Goal: Download file/media: Obtain a digital file from the website

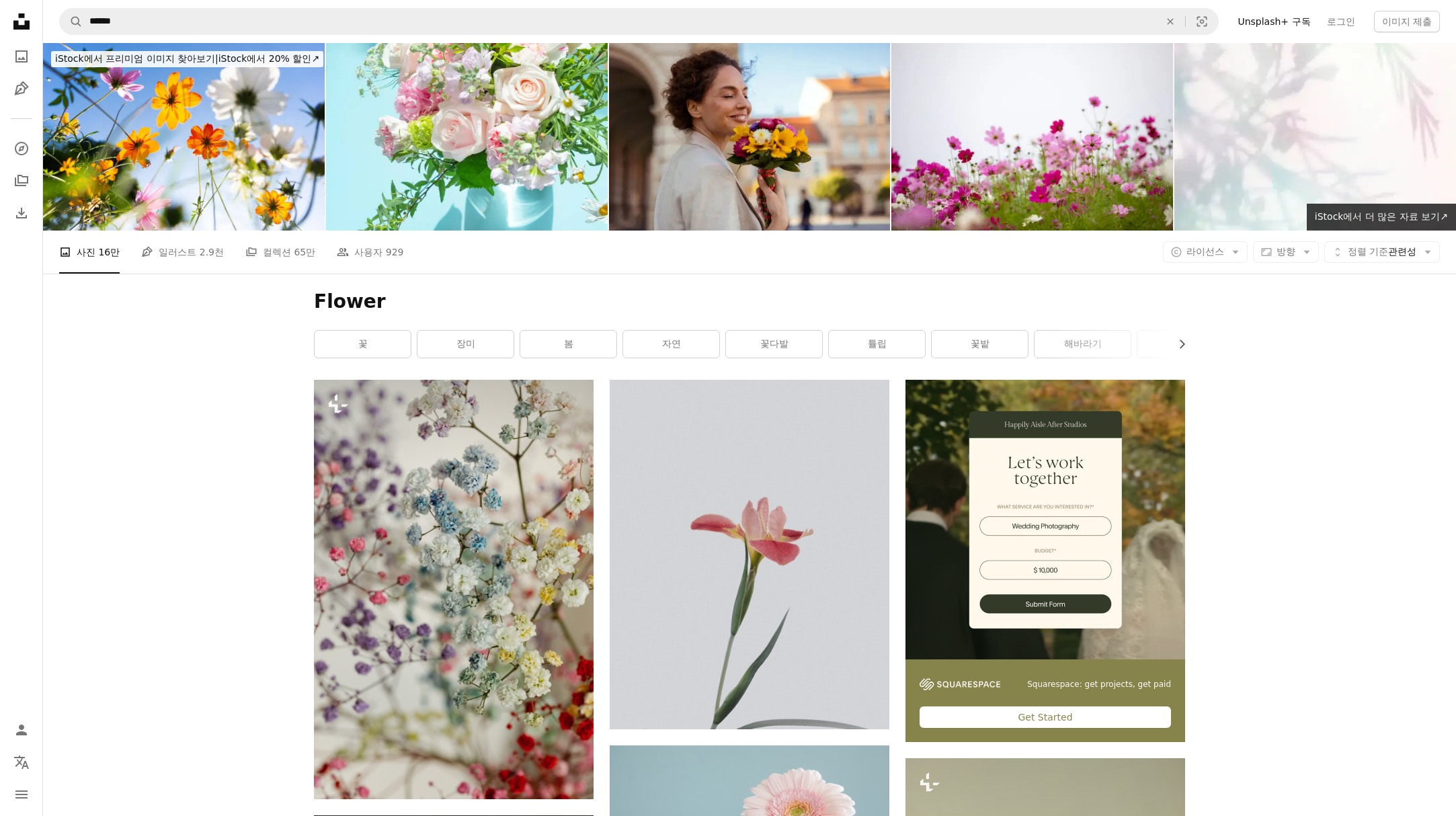
scroll to position [18535, 0]
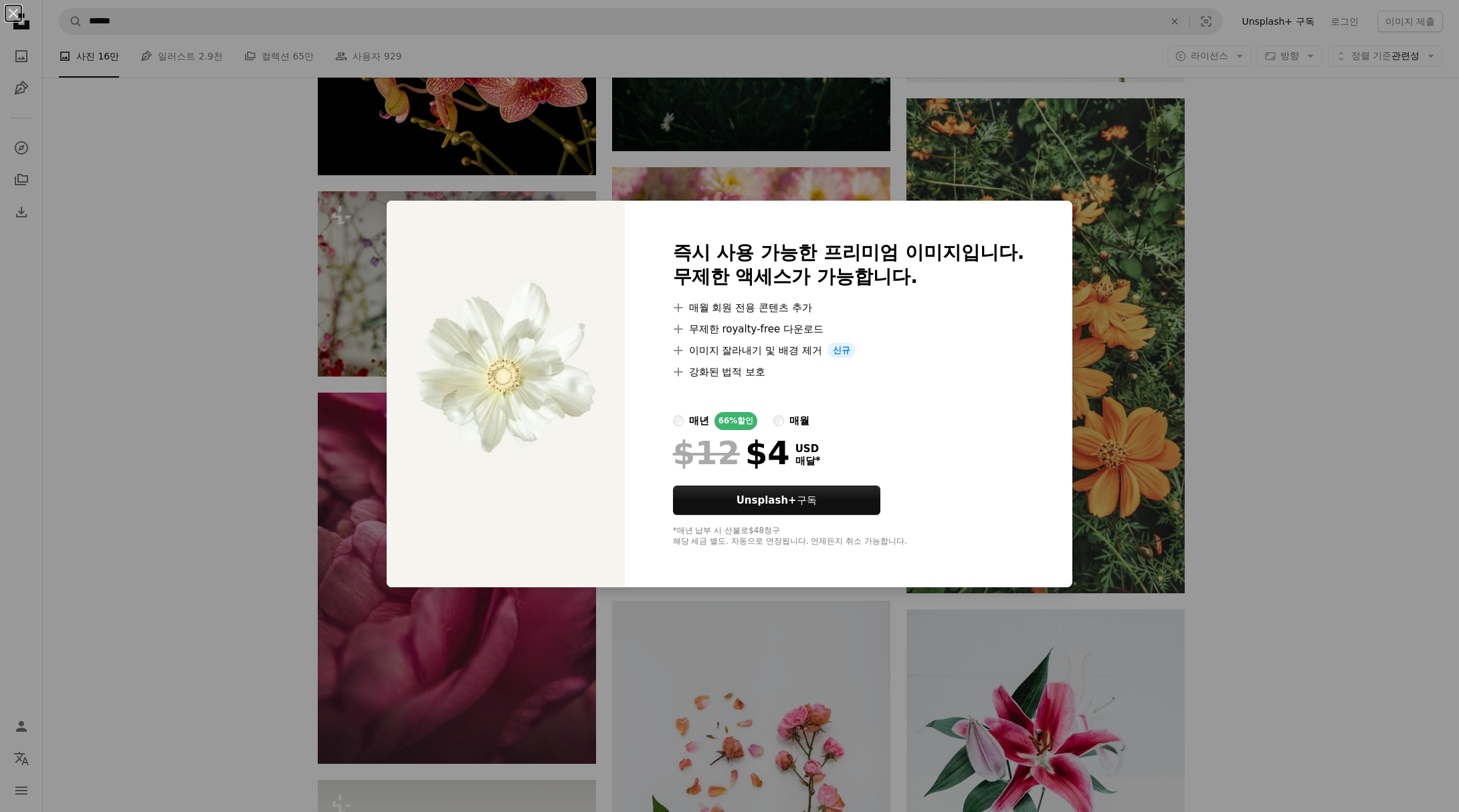
click at [1298, 604] on div "An X shape 즉시 사용 가능한 프리미엄 이미지입니다. 무제한 액세스가 가능합니다. A plus sign 매월 회원 전용 콘텐츠 추가 A…" at bounding box center [730, 406] width 1459 height 812
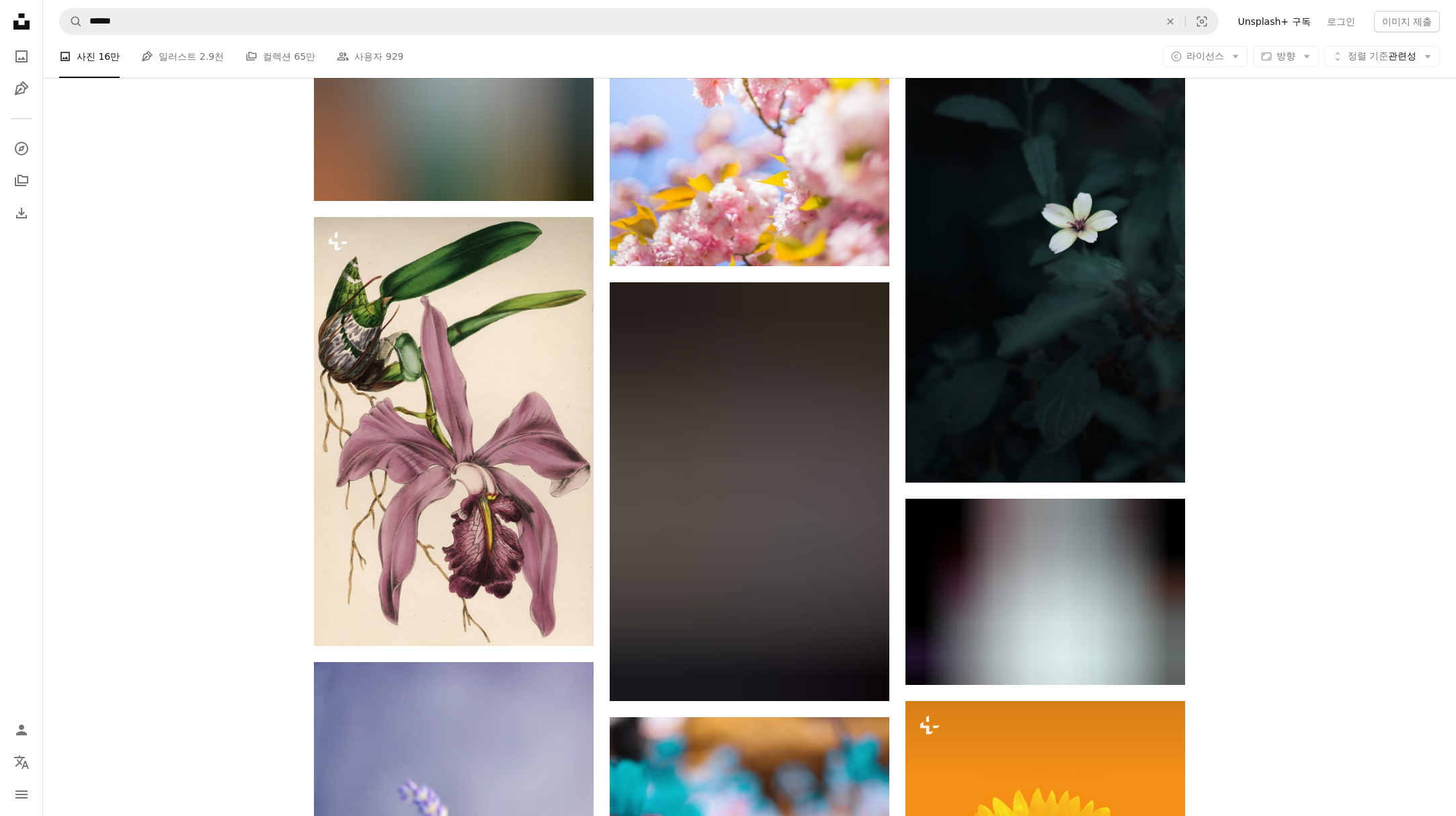
scroll to position [28807, 0]
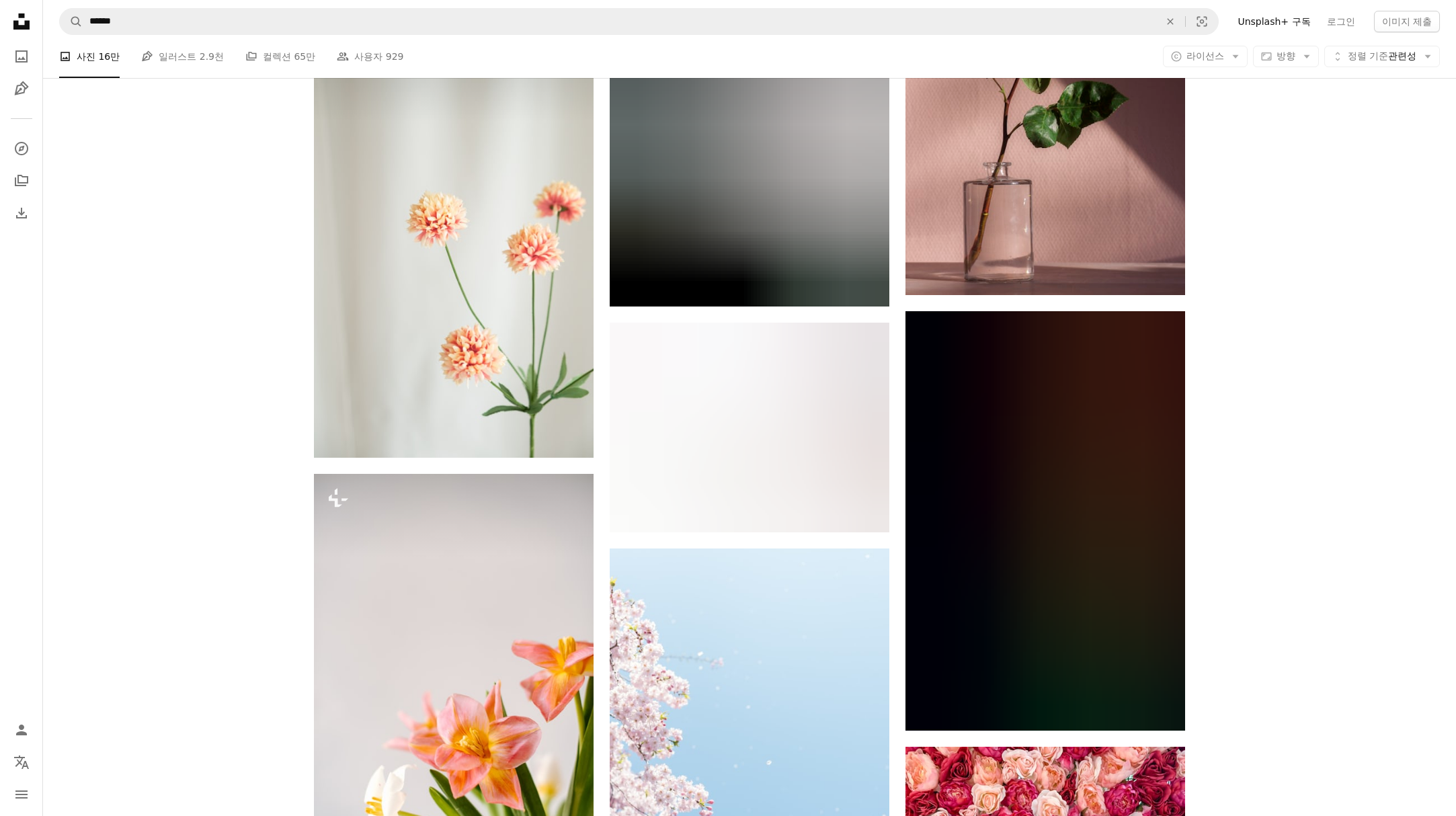
scroll to position [30967, 0]
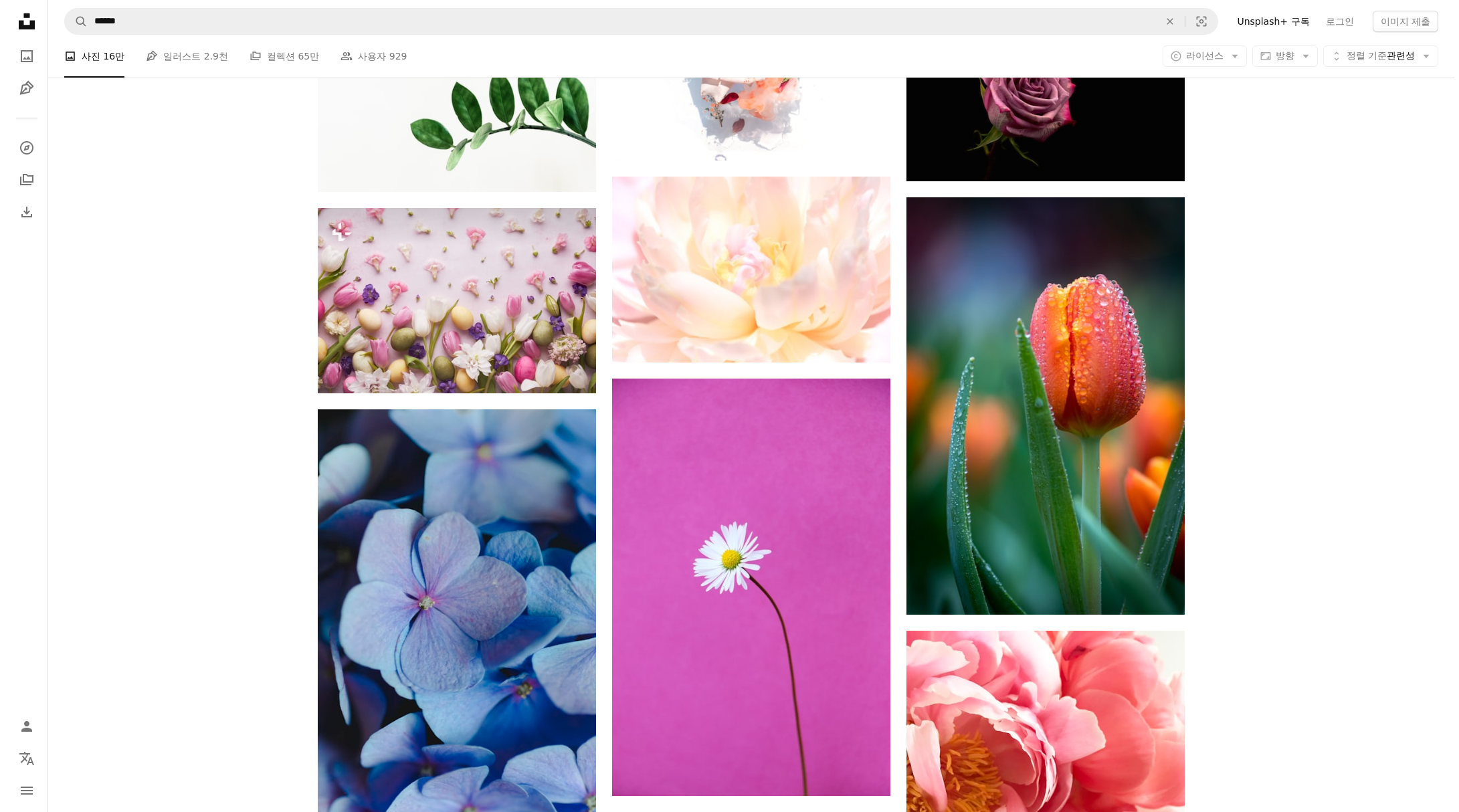
scroll to position [36558, 0]
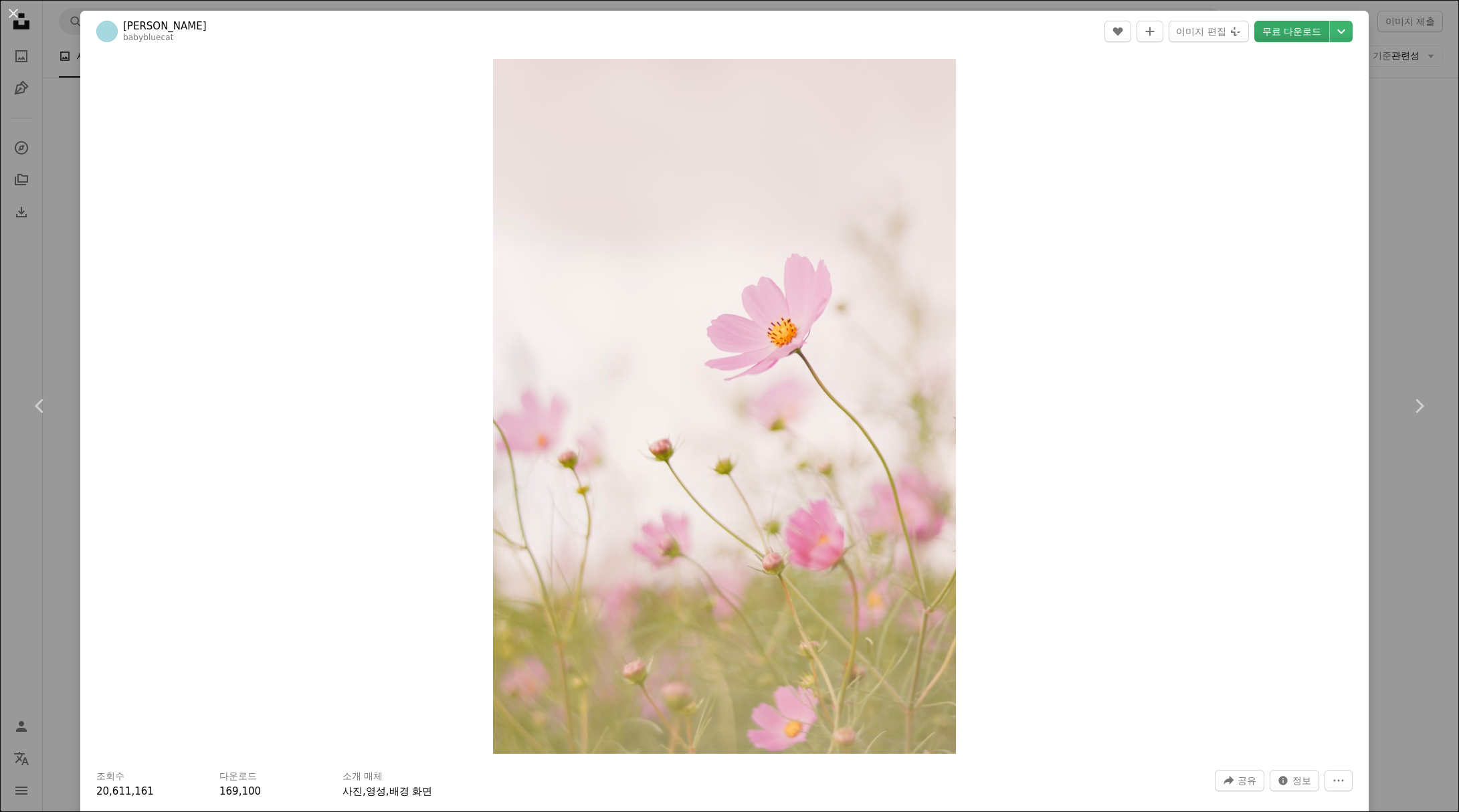
click at [1296, 34] on link "무료 다운로드" at bounding box center [1291, 31] width 75 height 22
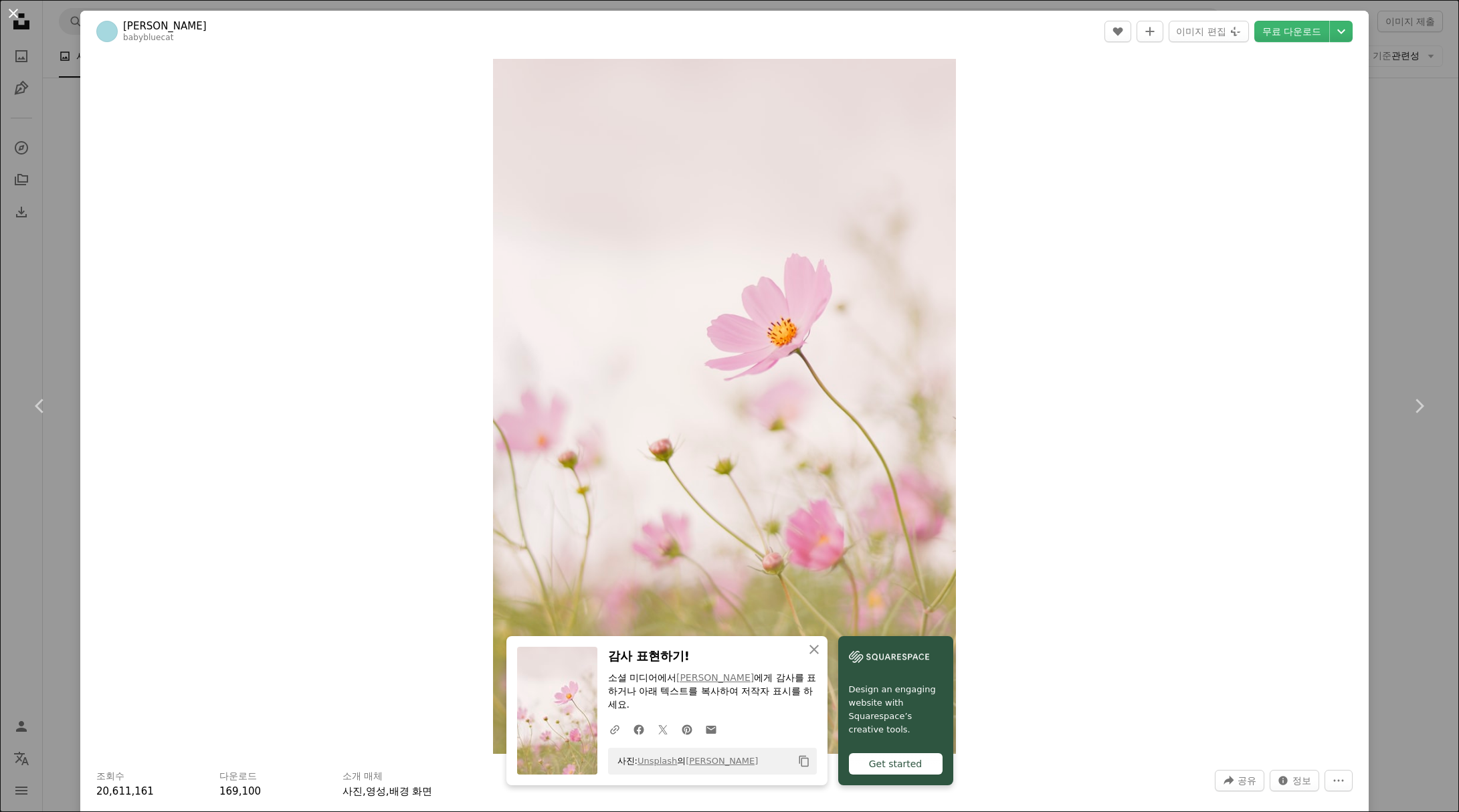
click at [13, 17] on button "An X shape" at bounding box center [13, 13] width 16 height 16
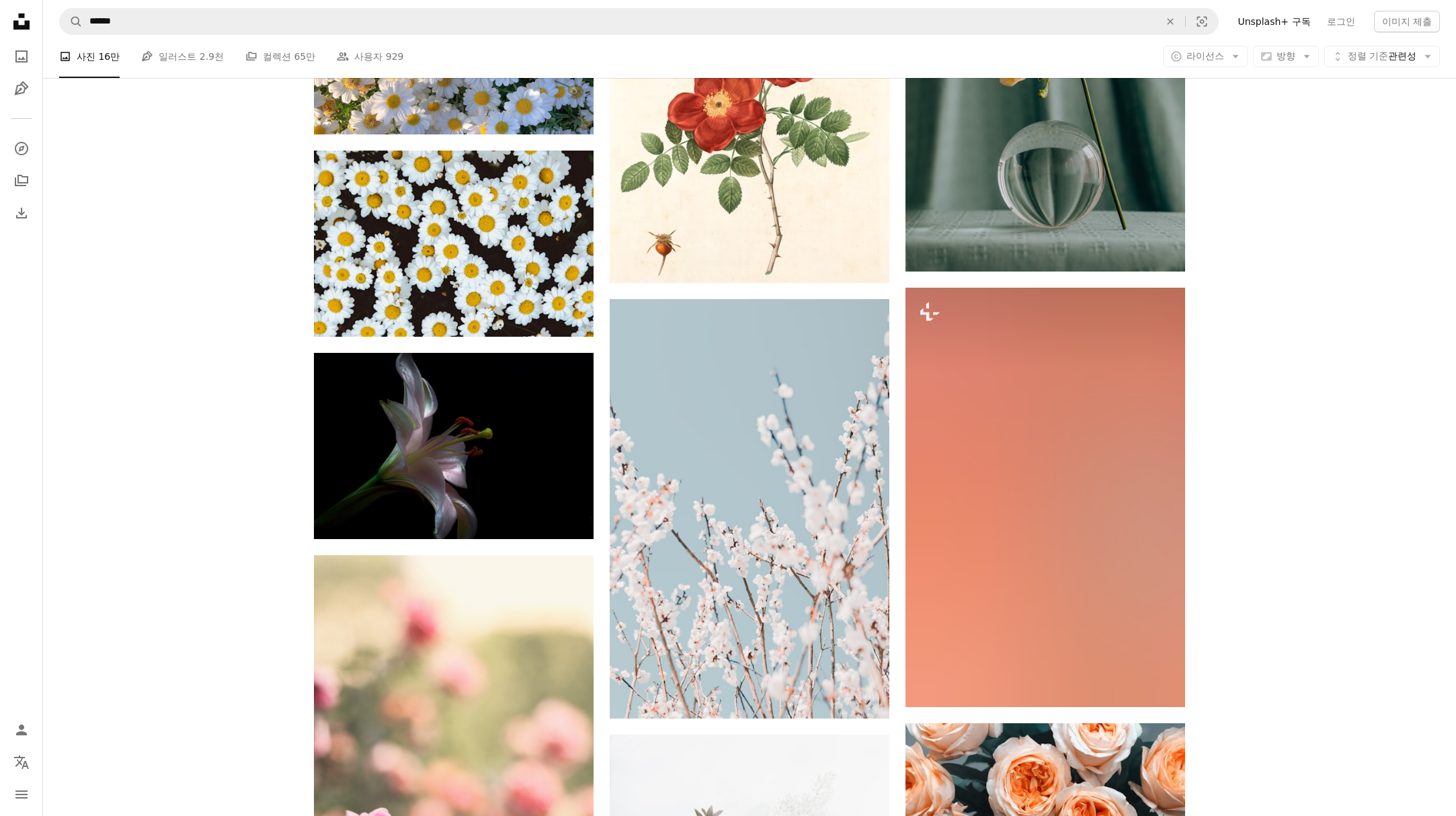
scroll to position [45793, 0]
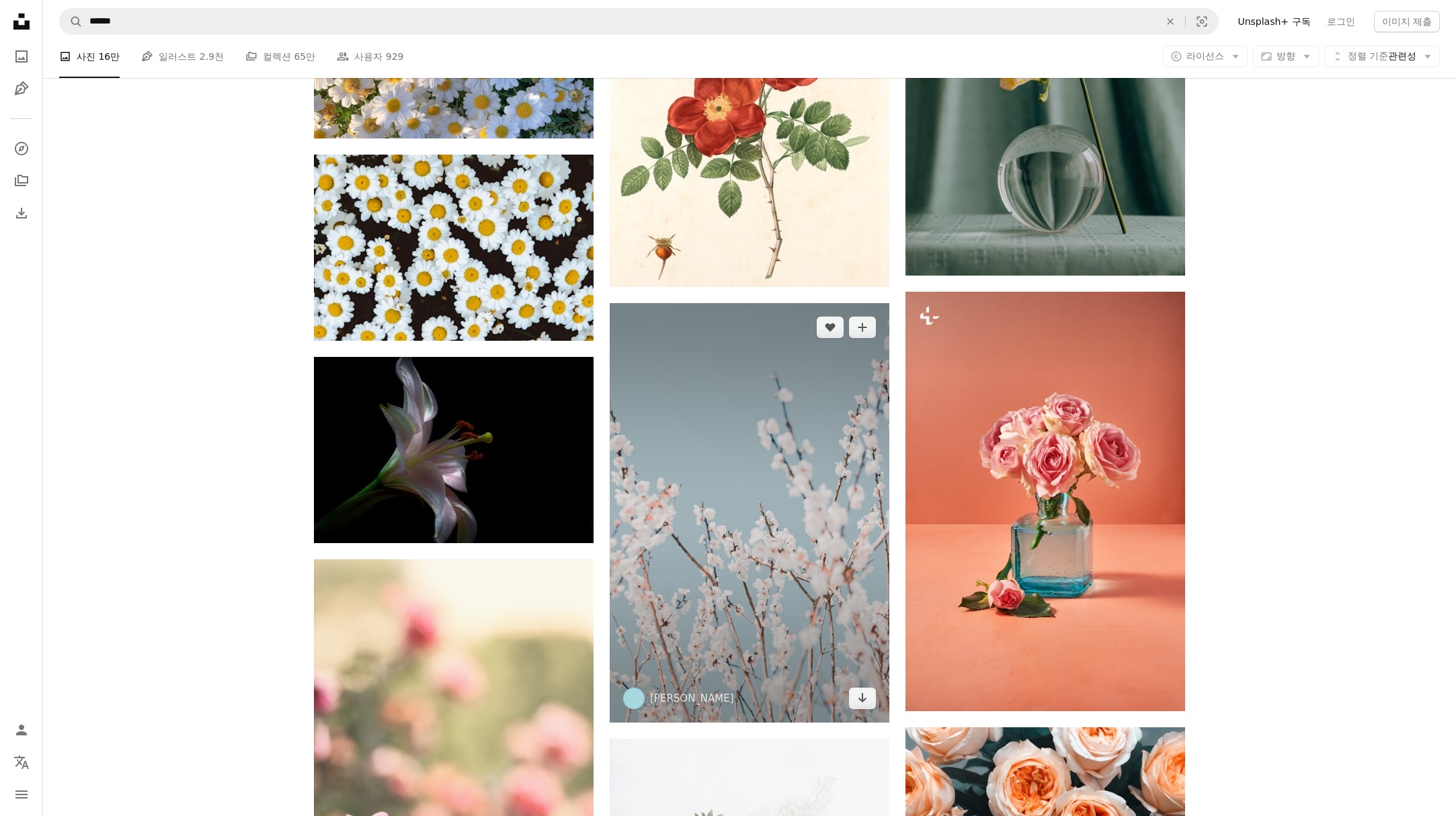
click at [800, 365] on img at bounding box center [749, 513] width 279 height 419
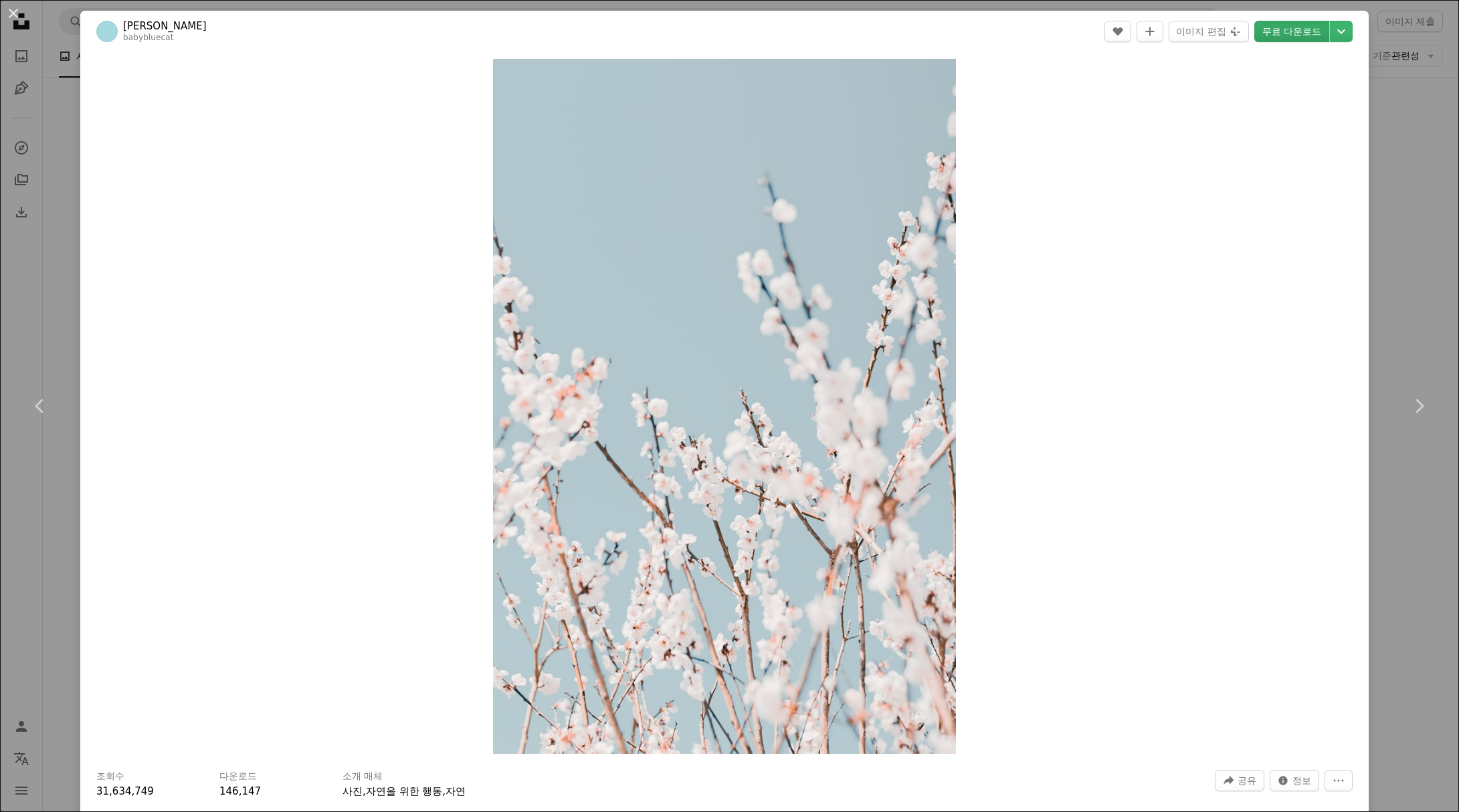
click at [1298, 37] on link "무료 다운로드" at bounding box center [1291, 31] width 75 height 22
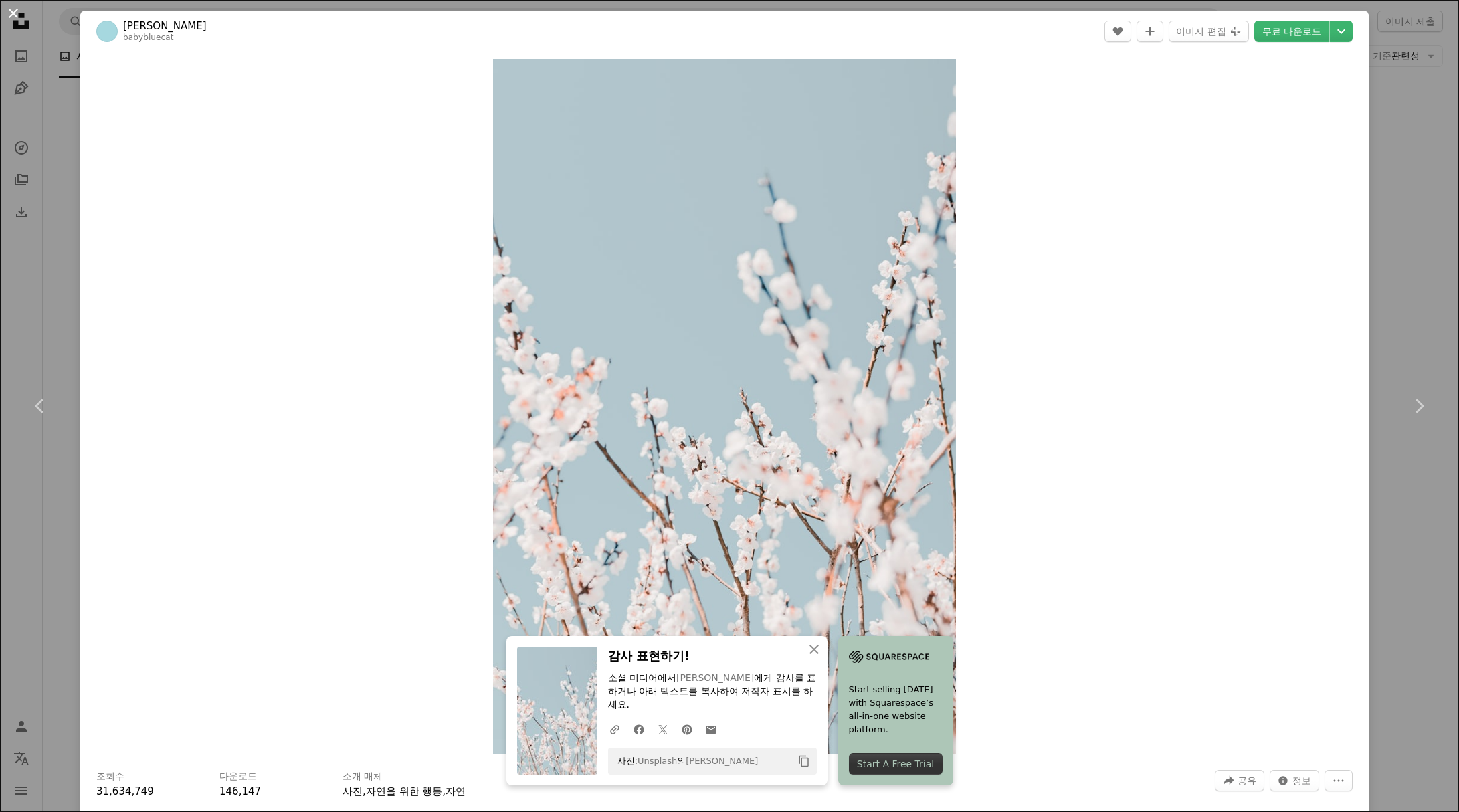
click at [14, 15] on button "An X shape" at bounding box center [13, 13] width 16 height 16
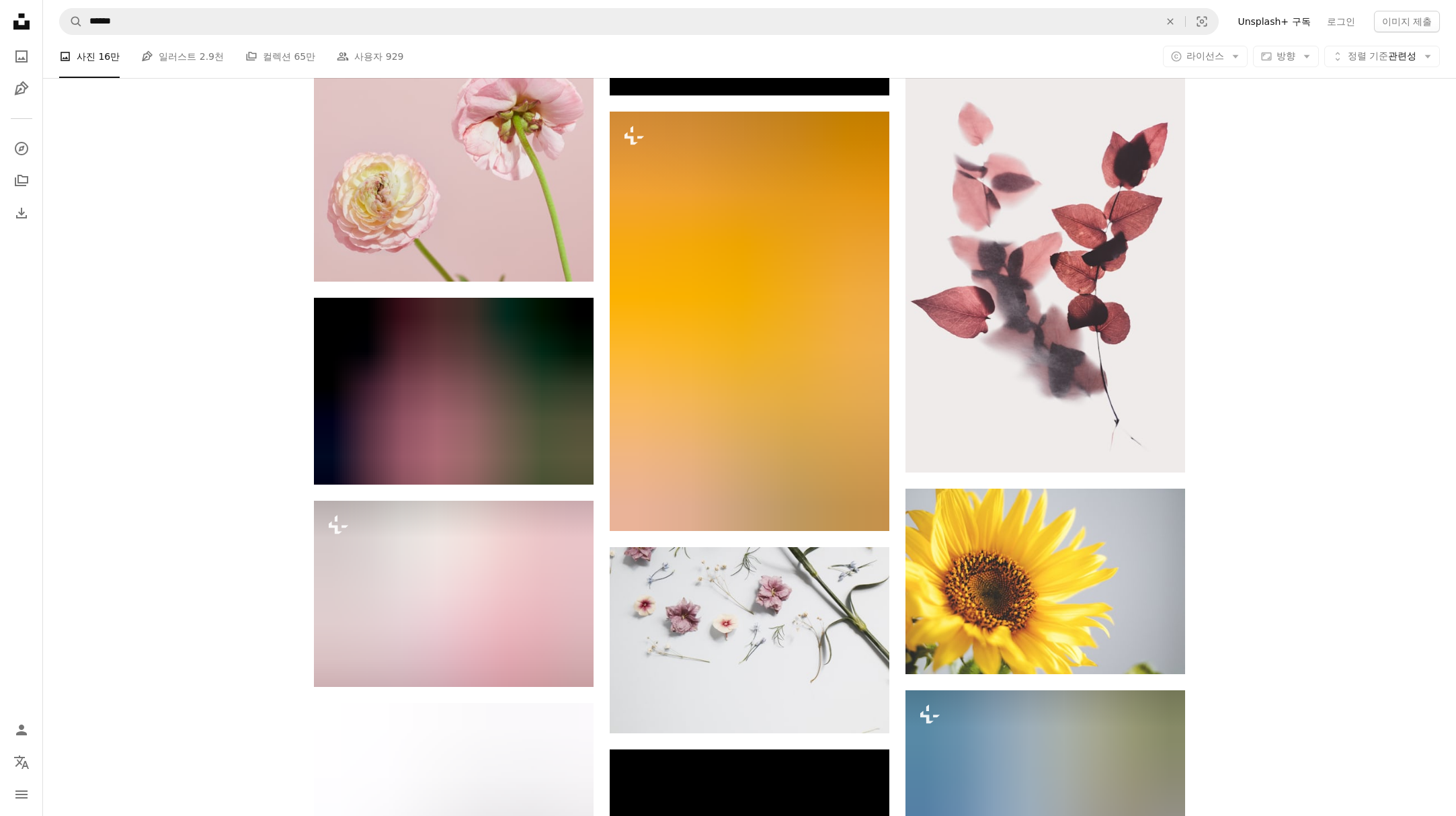
scroll to position [50717, 0]
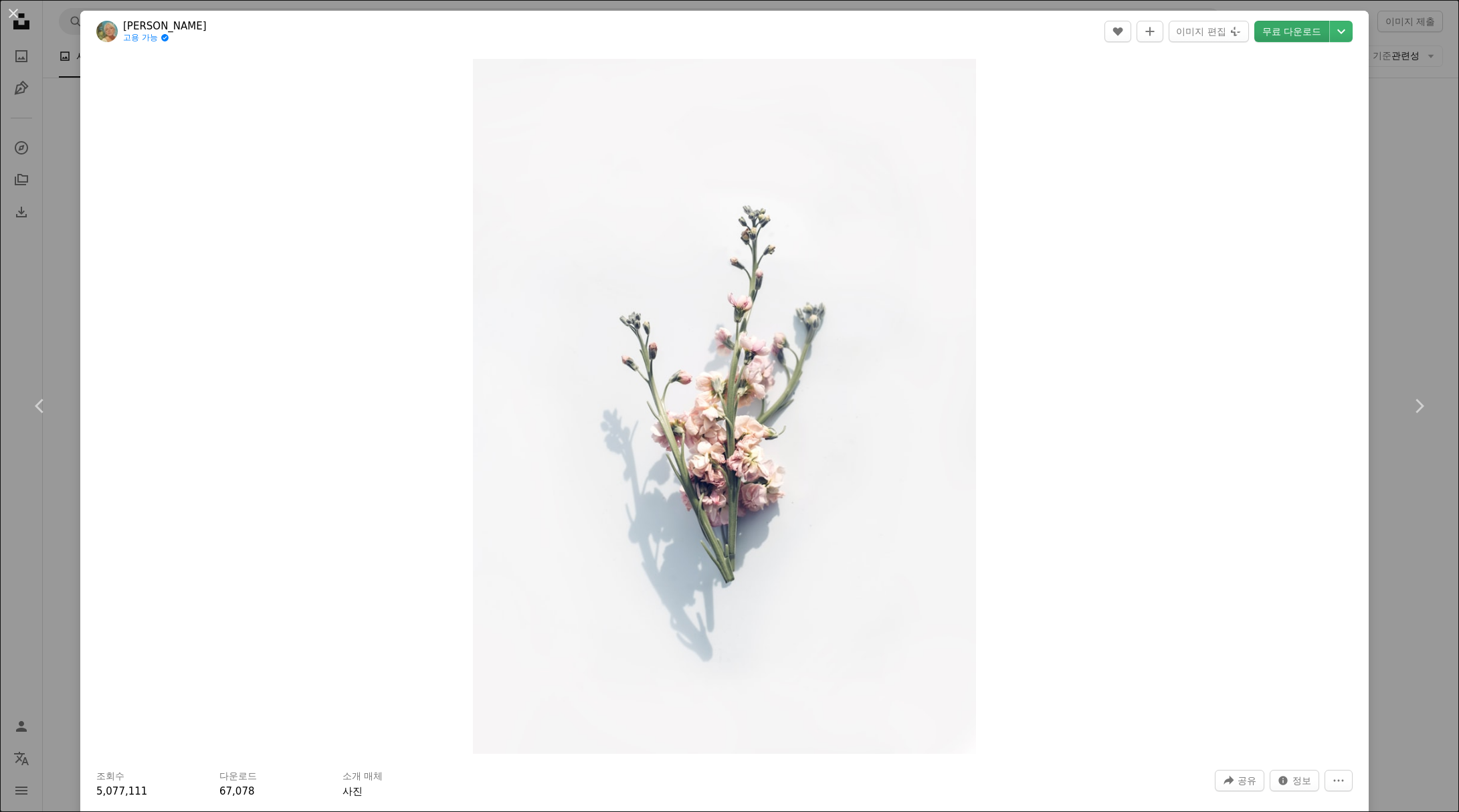
click at [1289, 30] on link "무료 다운로드" at bounding box center [1291, 31] width 75 height 22
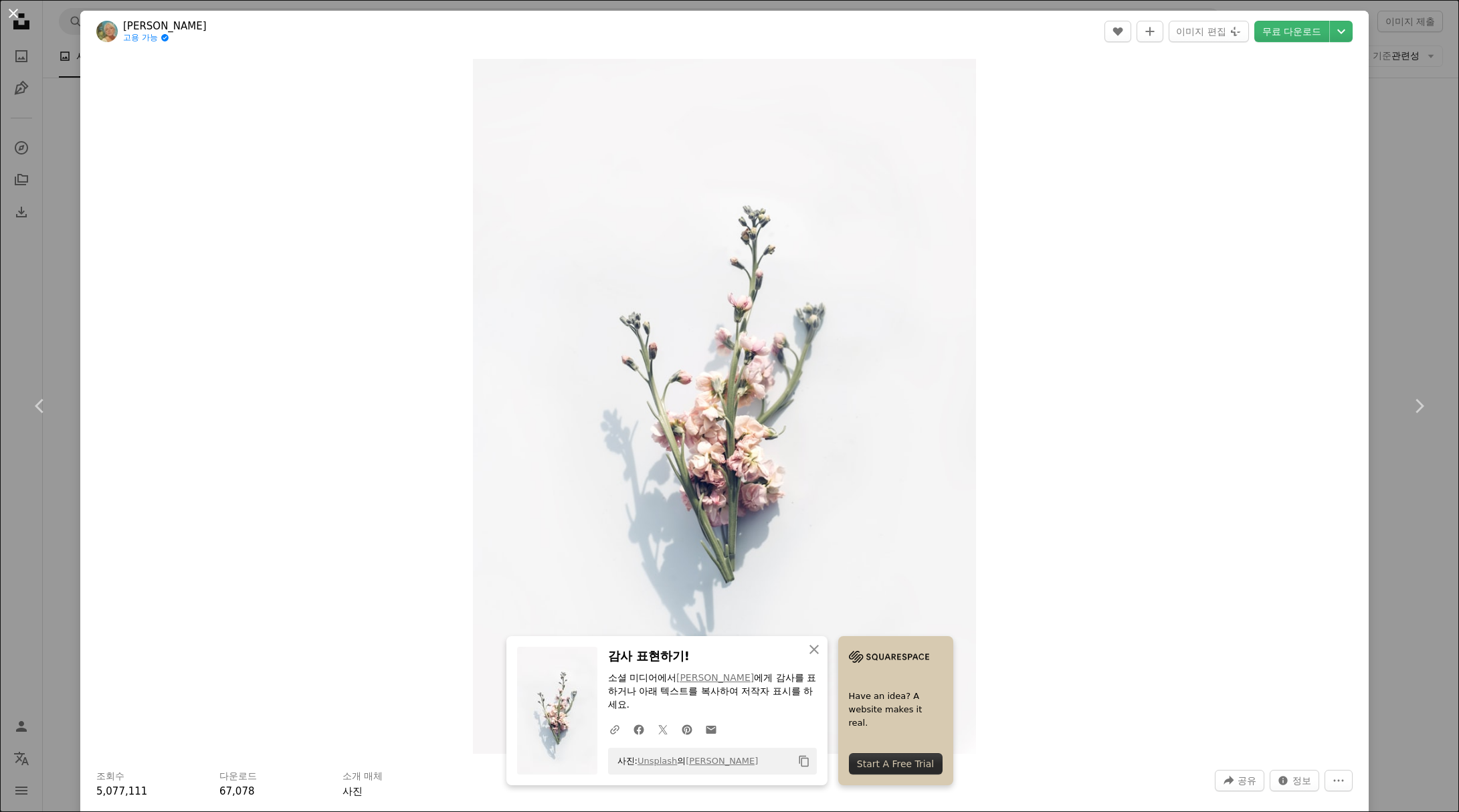
click at [14, 10] on button "An X shape" at bounding box center [13, 13] width 16 height 16
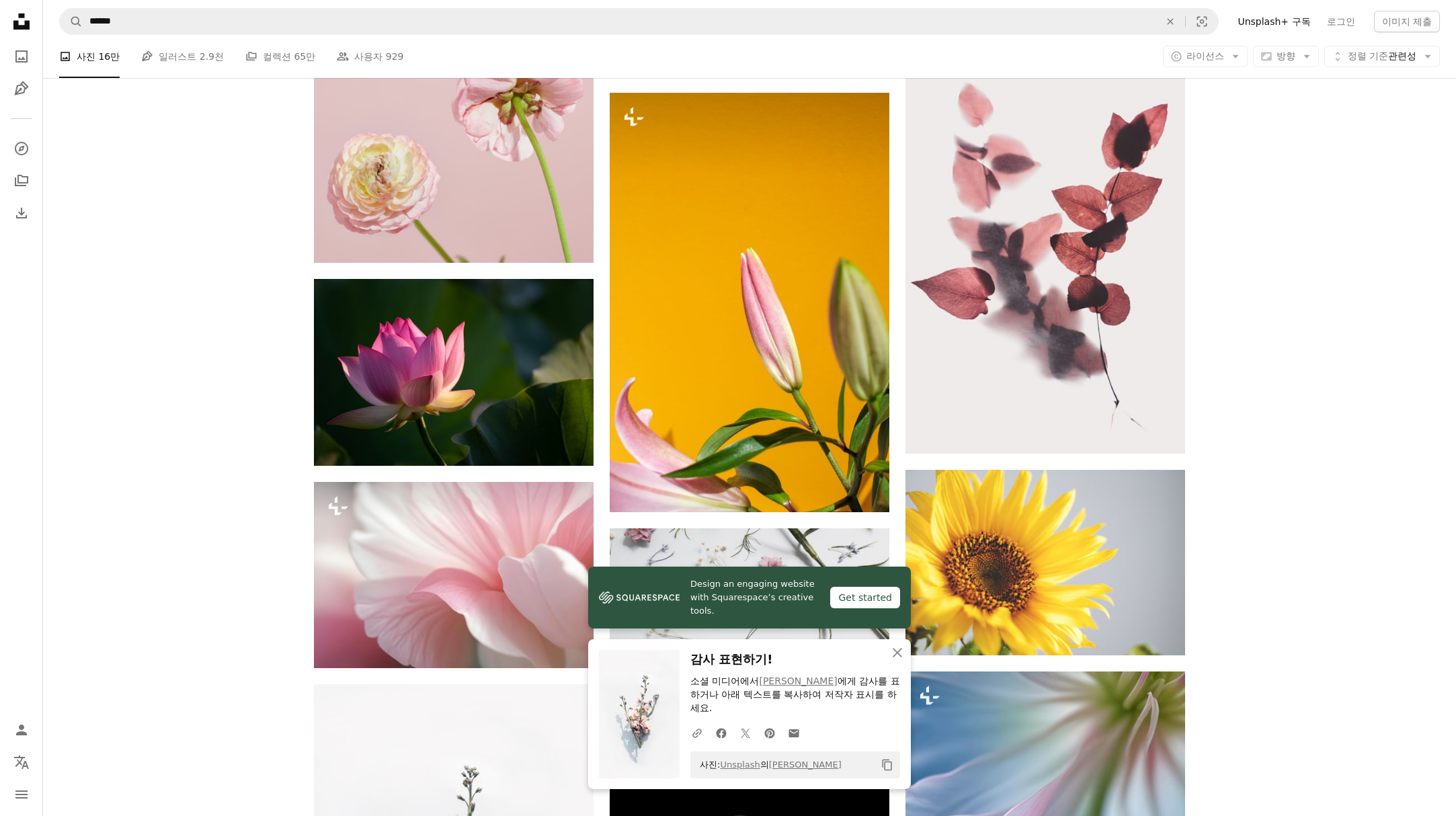
scroll to position [51018, 0]
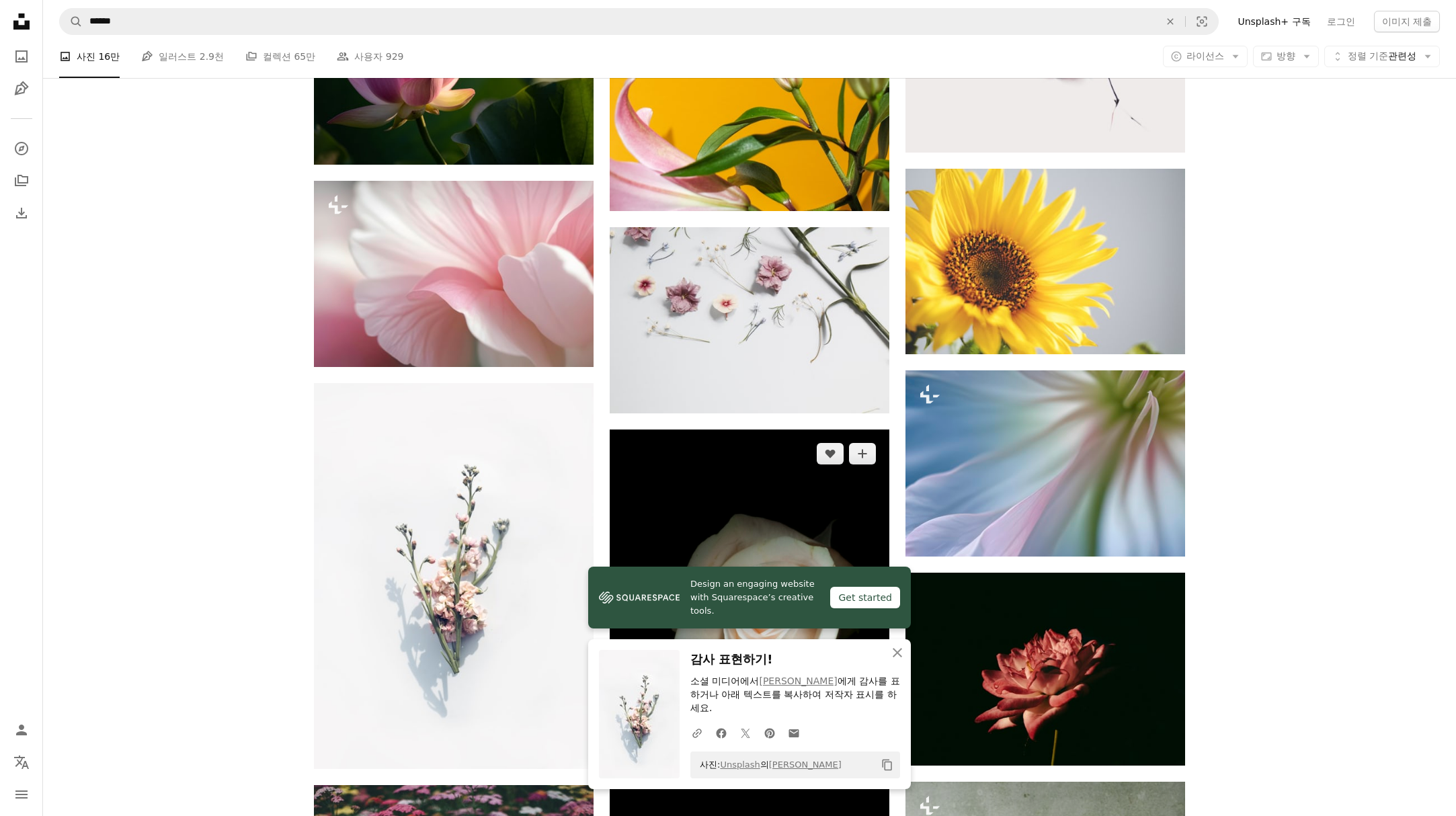
click at [808, 430] on img at bounding box center [749, 641] width 279 height 424
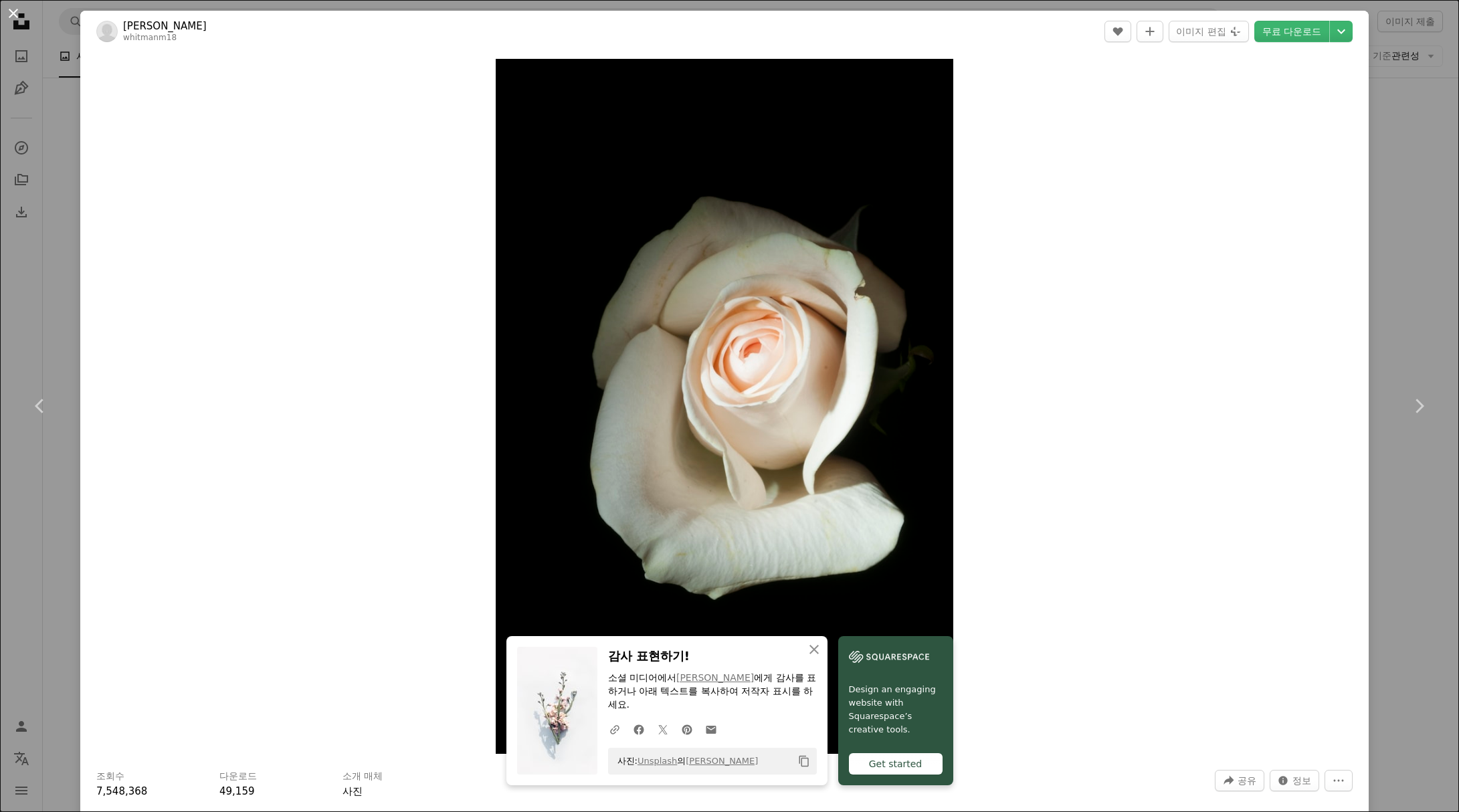
click at [14, 12] on button "An X shape" at bounding box center [13, 13] width 16 height 16
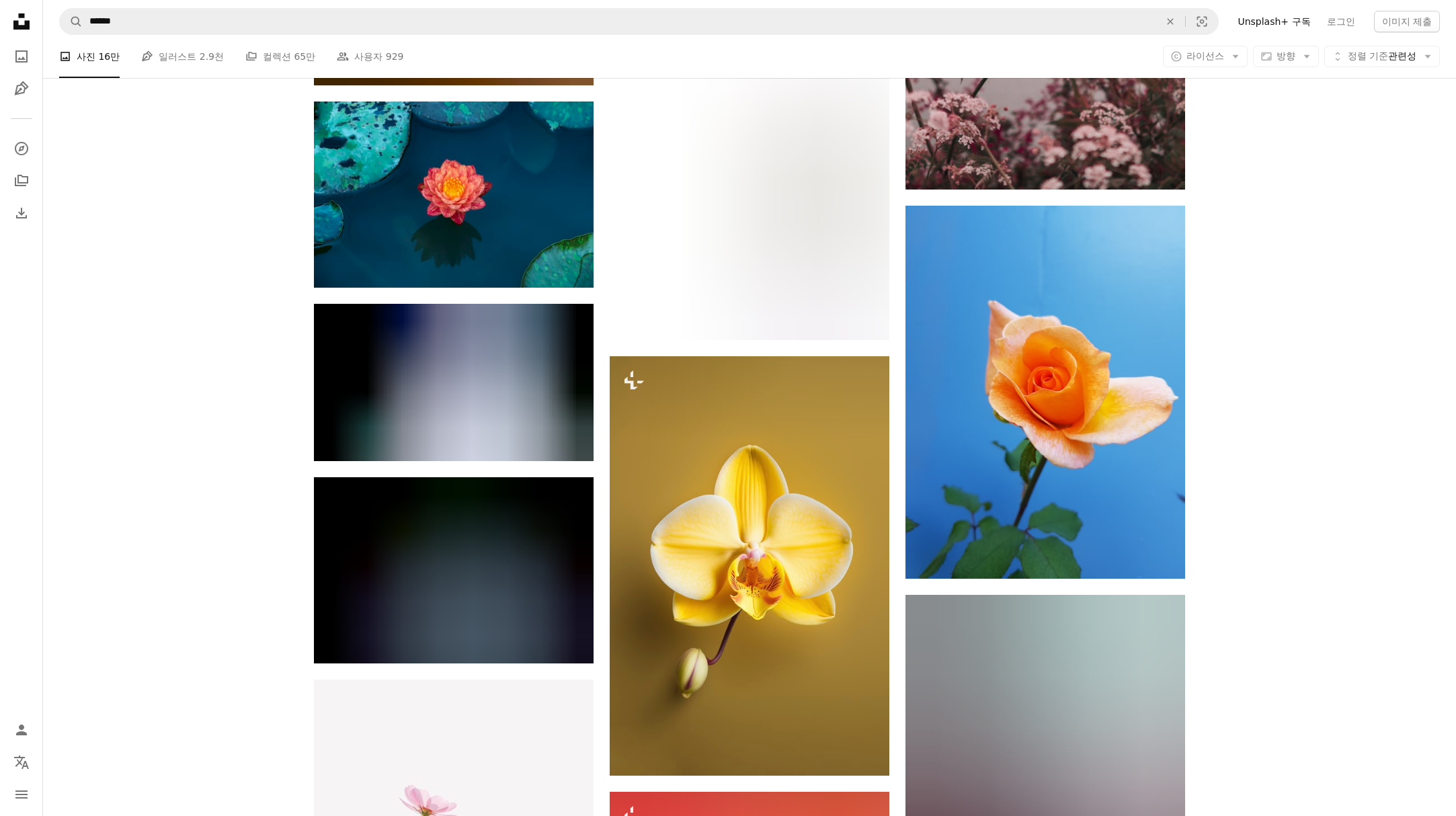
scroll to position [56352, 0]
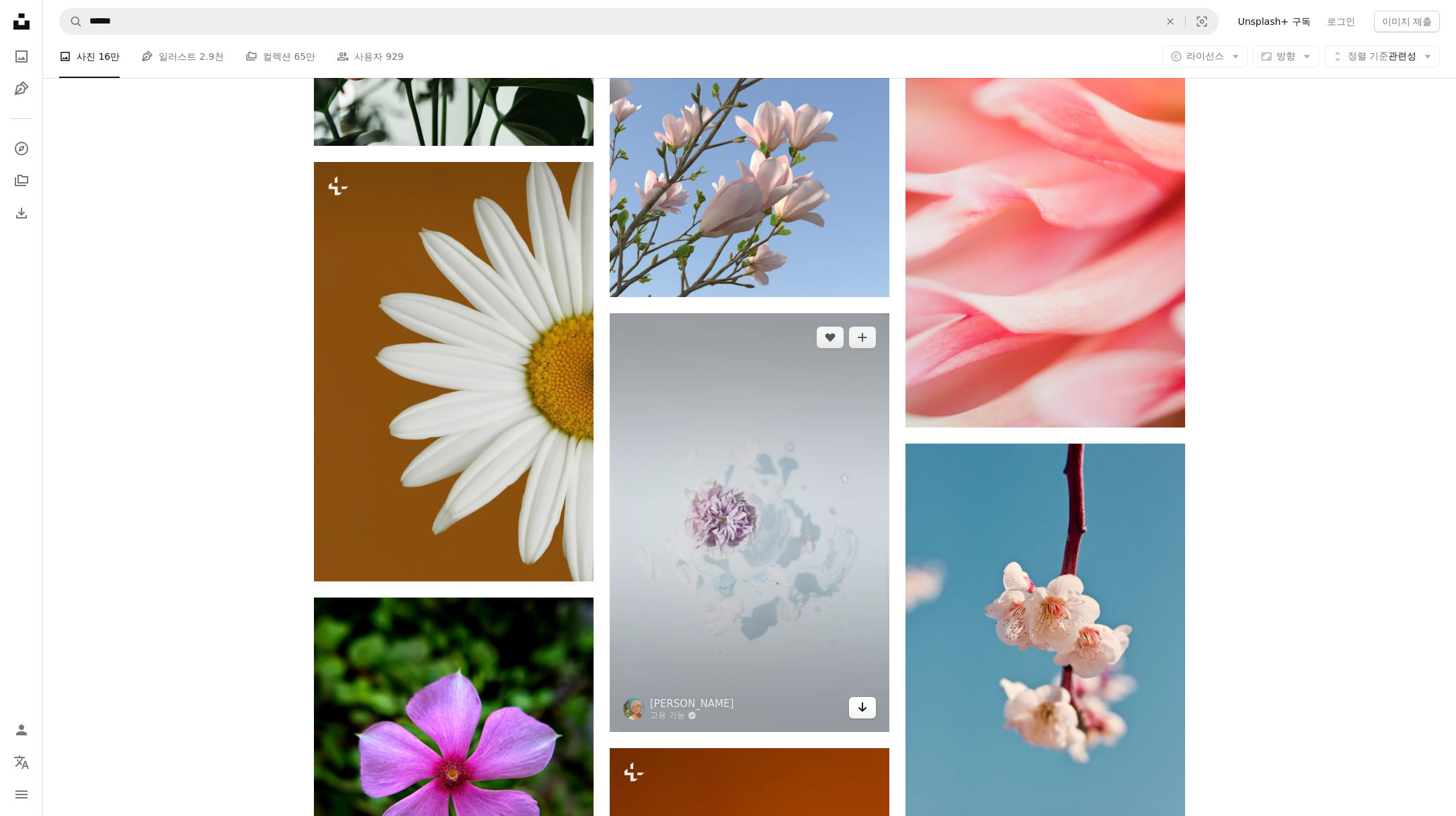
scroll to position [70549, 0]
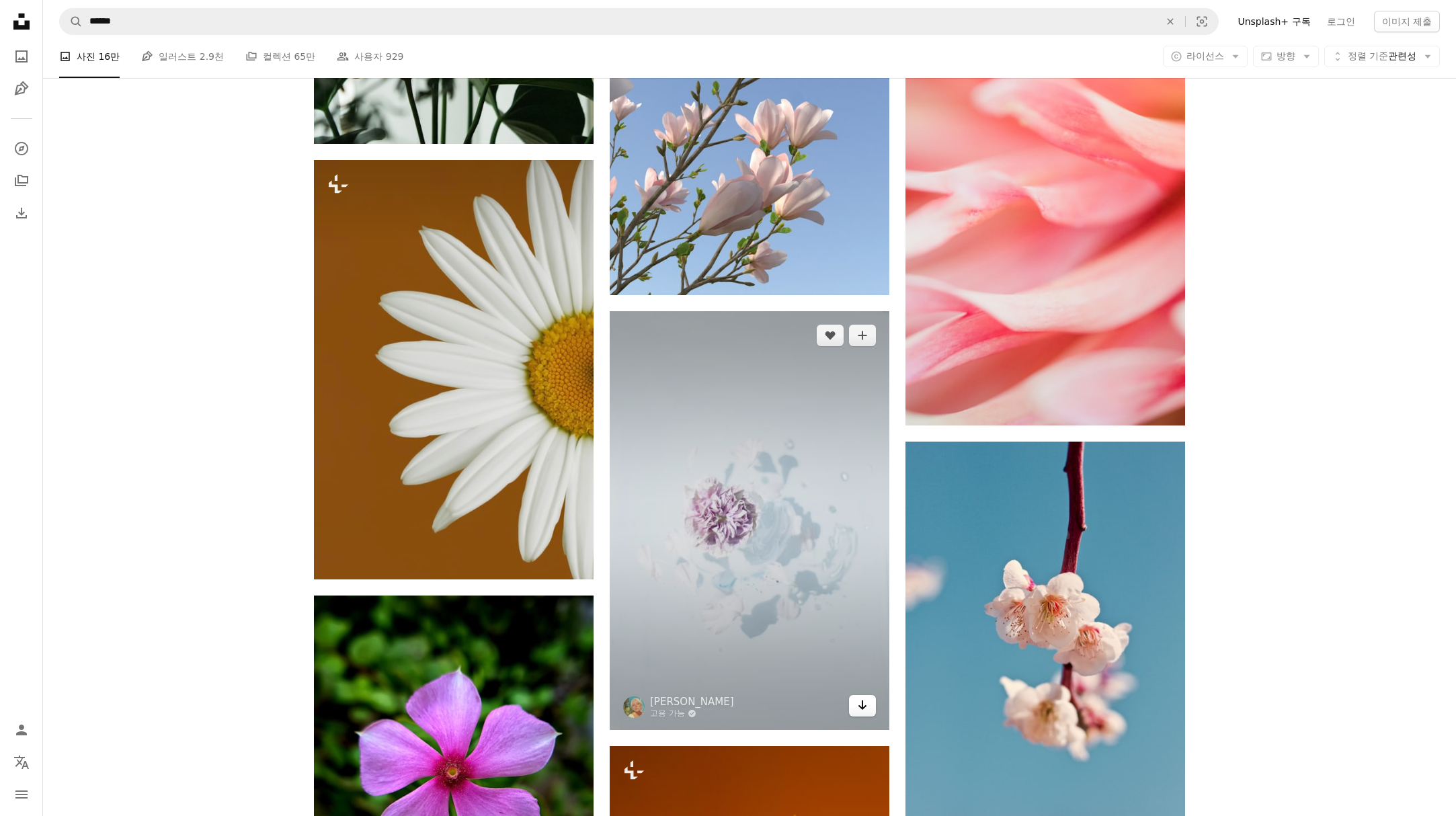
click at [863, 697] on icon "Arrow pointing down" at bounding box center [862, 704] width 10 height 16
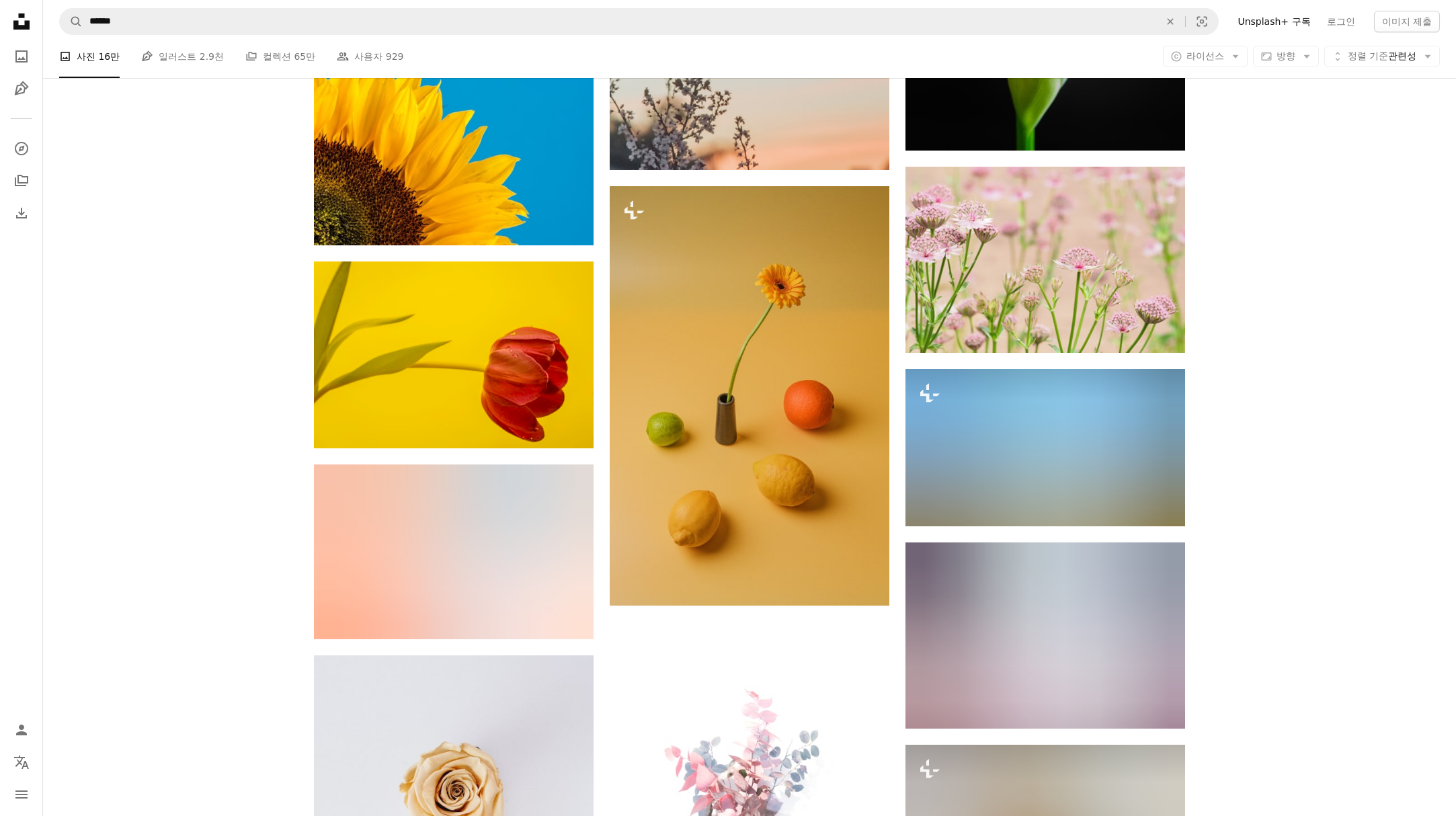
scroll to position [84112, 0]
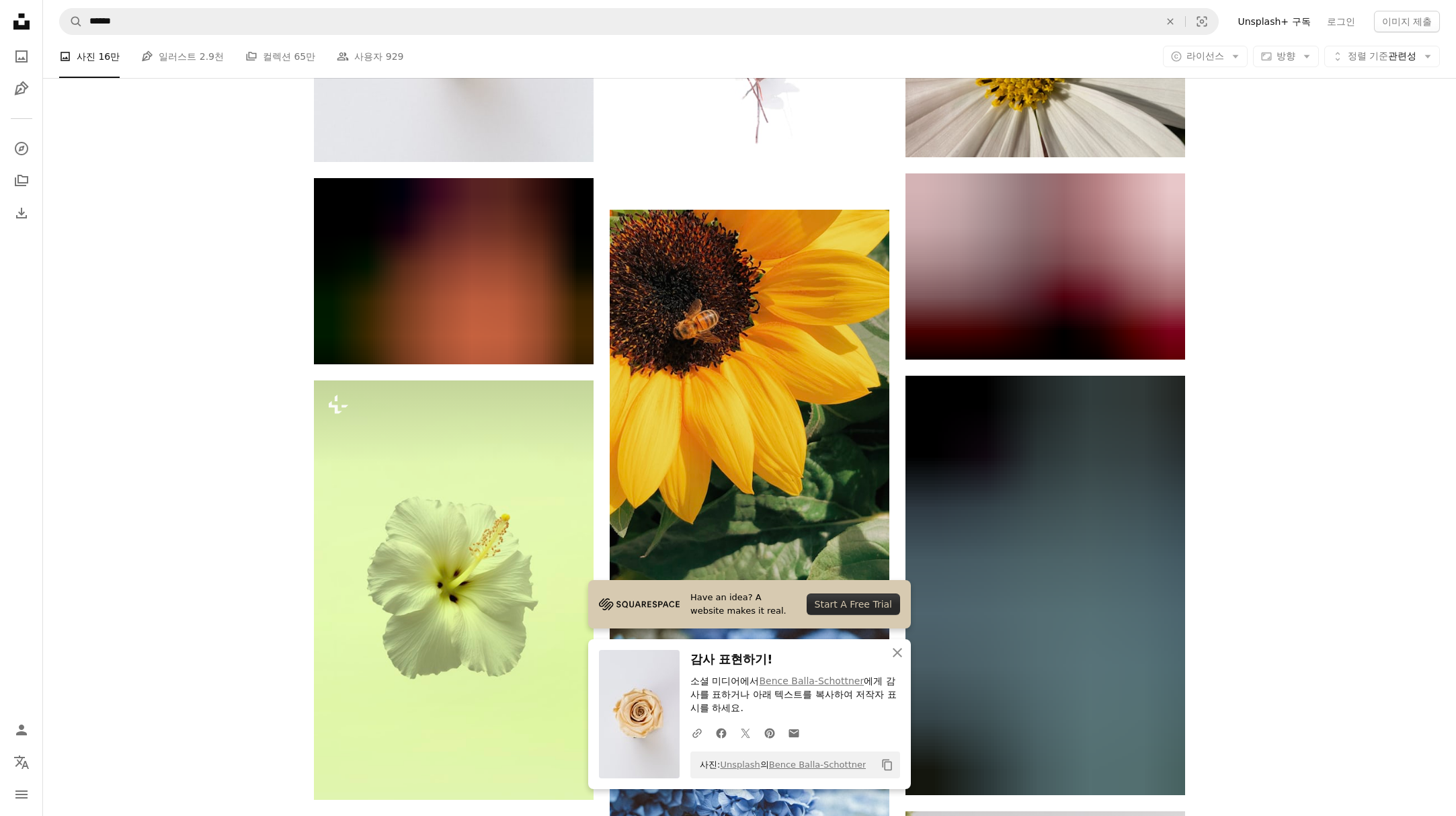
scroll to position [85090, 0]
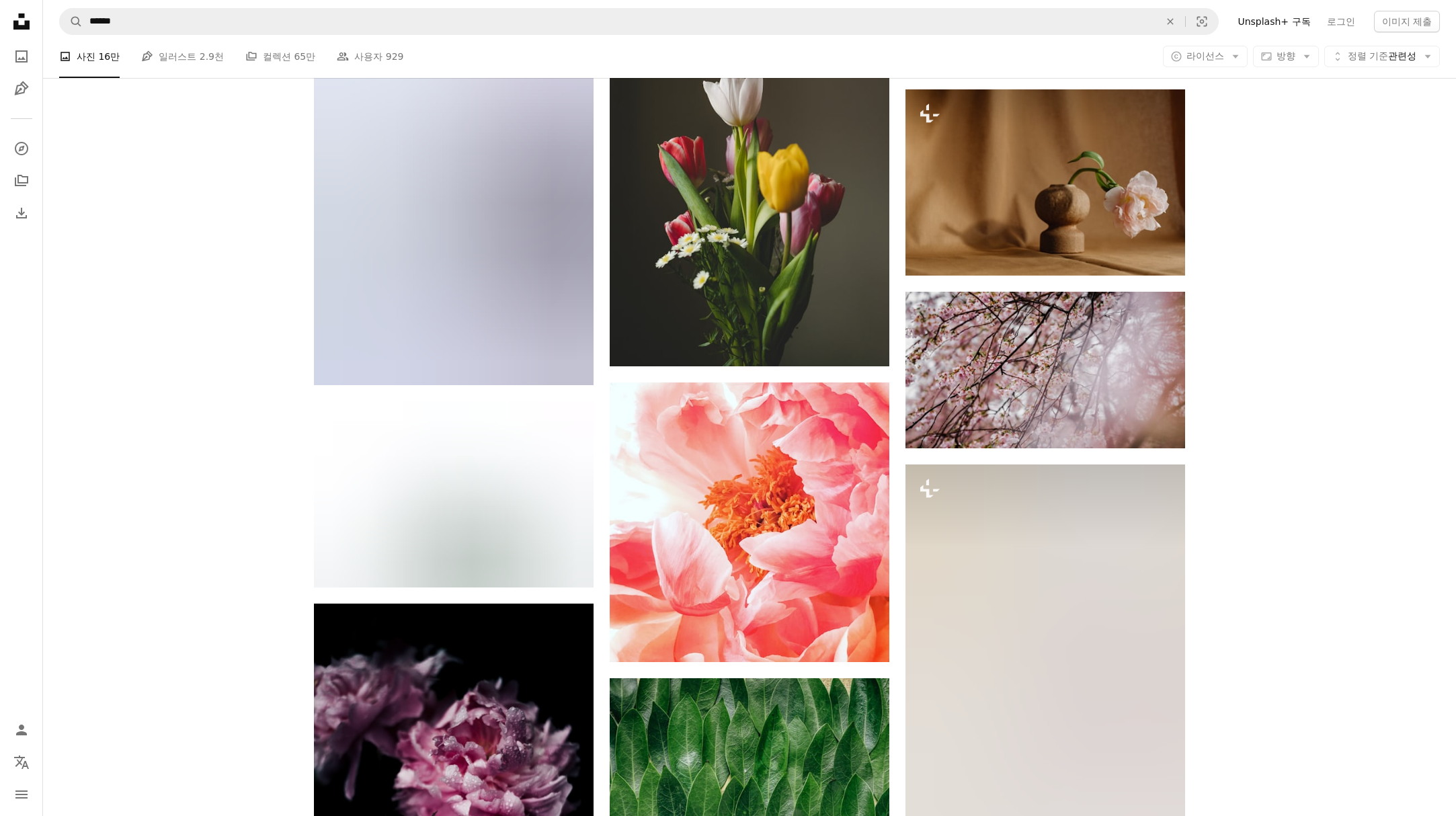
scroll to position [107580, 0]
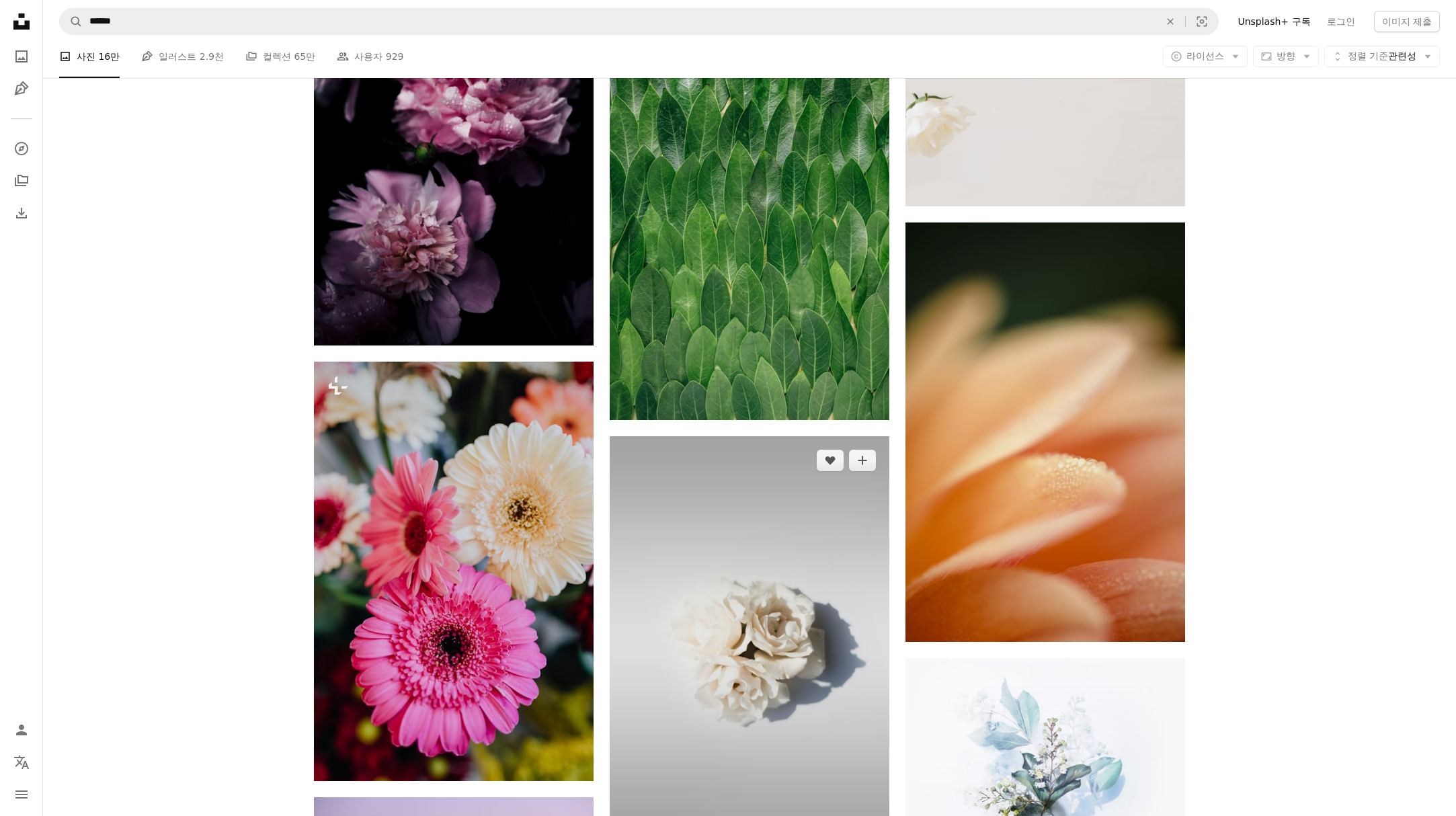
click at [861, 815] on icon "Arrow pointing down" at bounding box center [862, 830] width 10 height 16
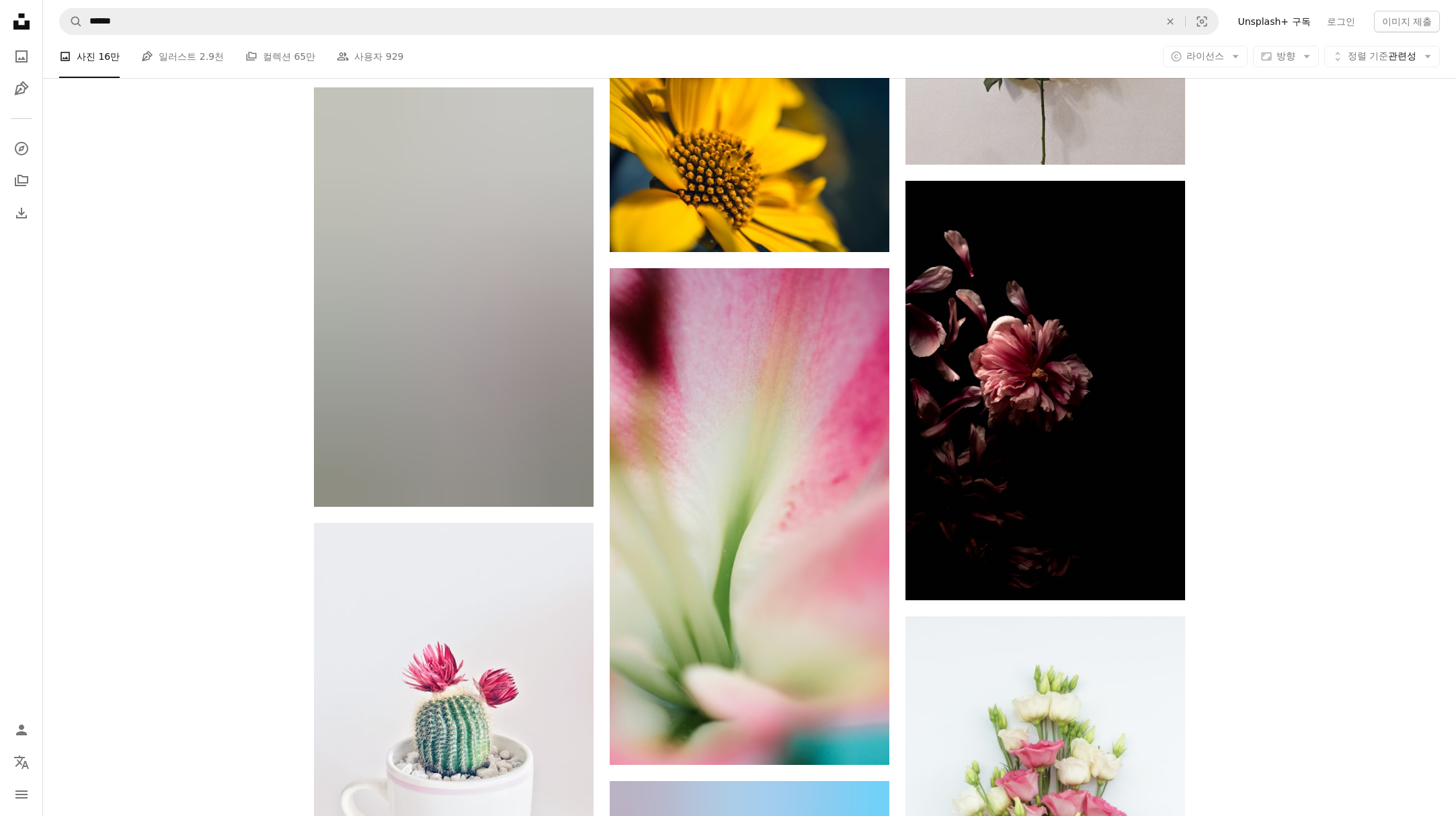
scroll to position [147005, 0]
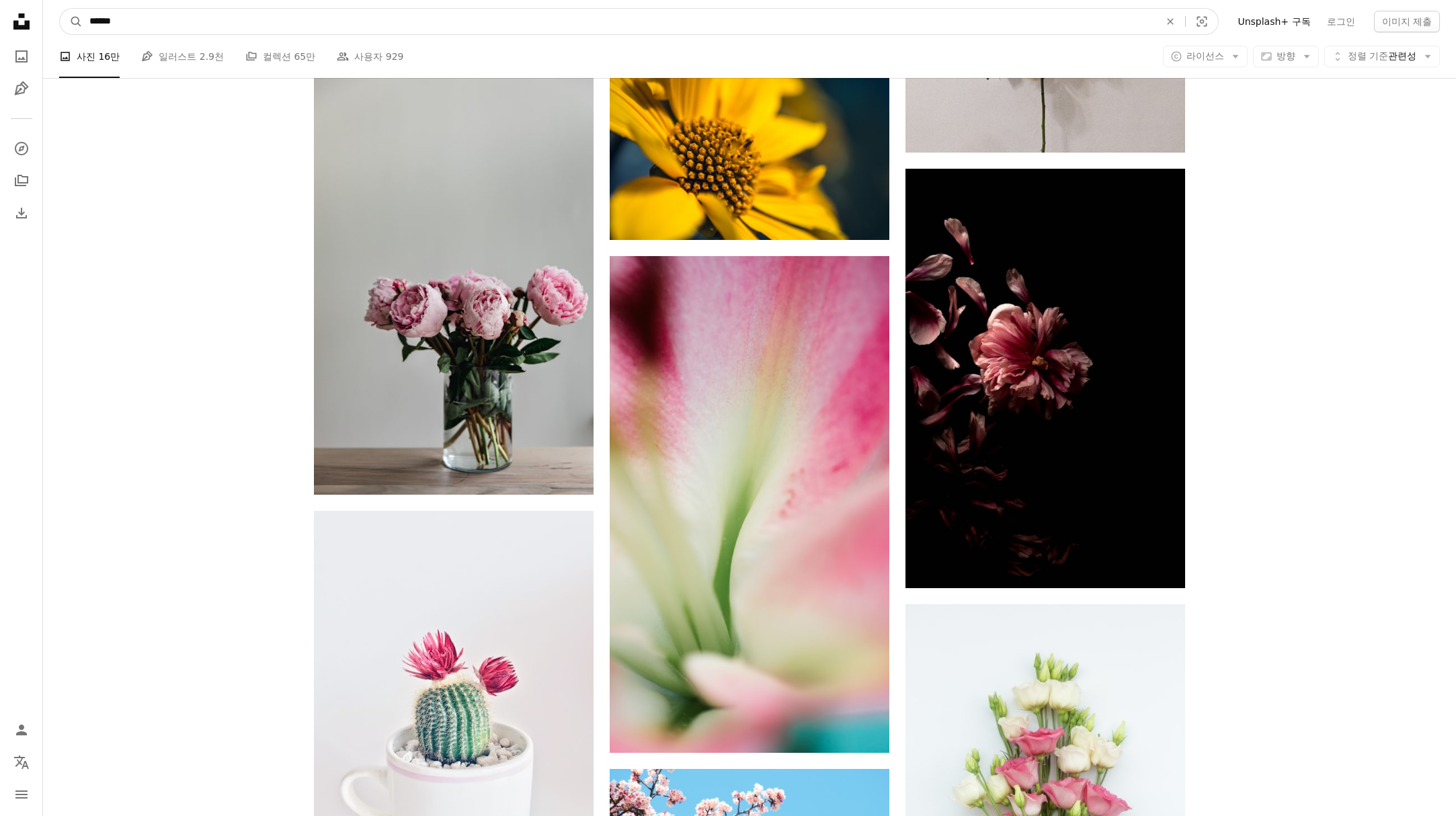
click at [87, 20] on input "******" at bounding box center [619, 22] width 1073 height 26
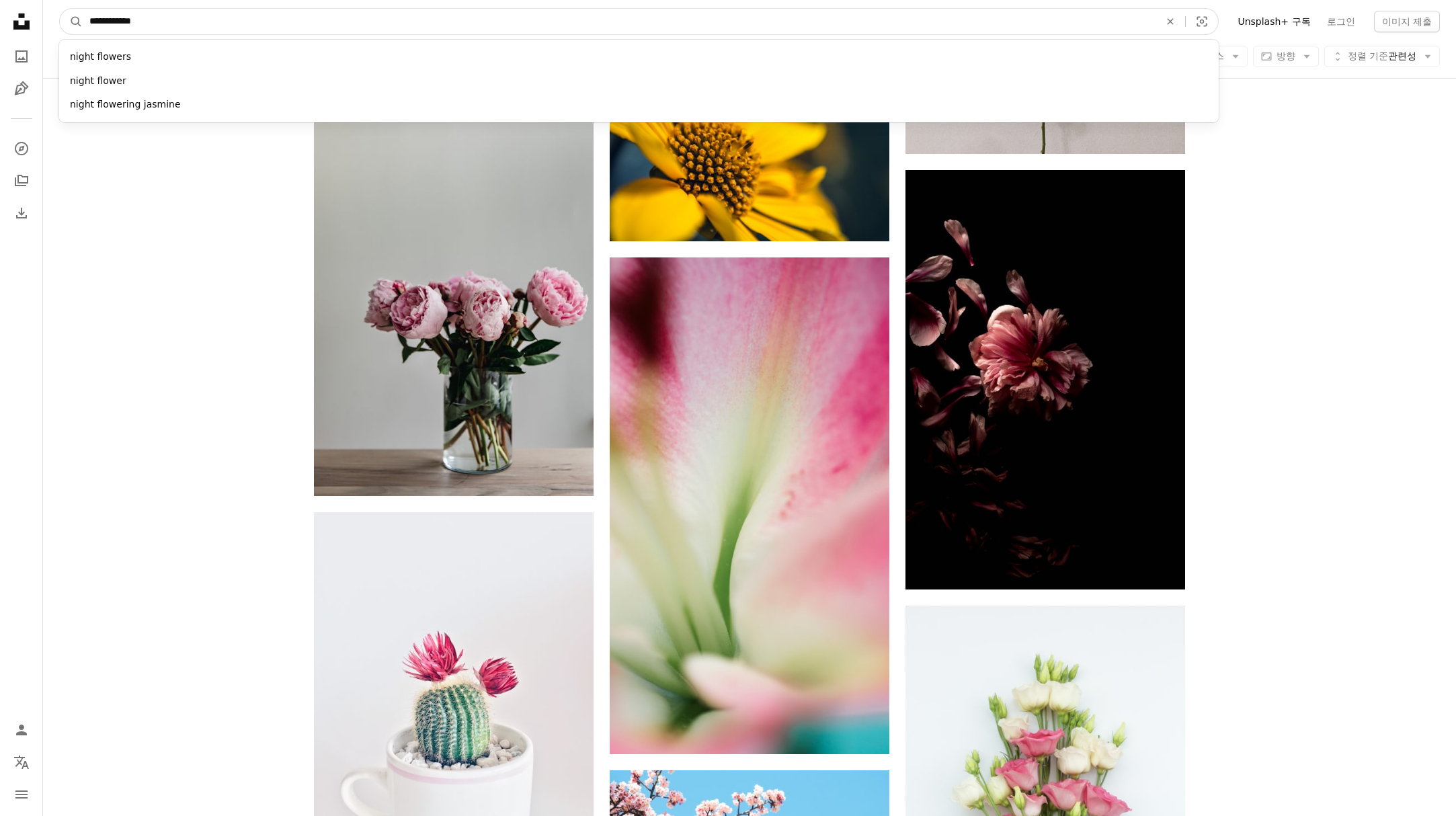
type input "**********"
click at [60, 9] on button "A magnifying glass" at bounding box center [71, 22] width 22 height 26
